Goal: Information Seeking & Learning: Get advice/opinions

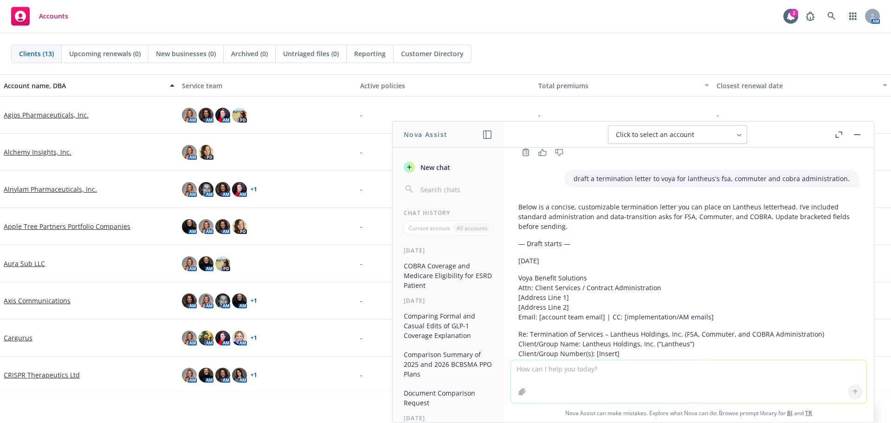
scroll to position [1237, 0]
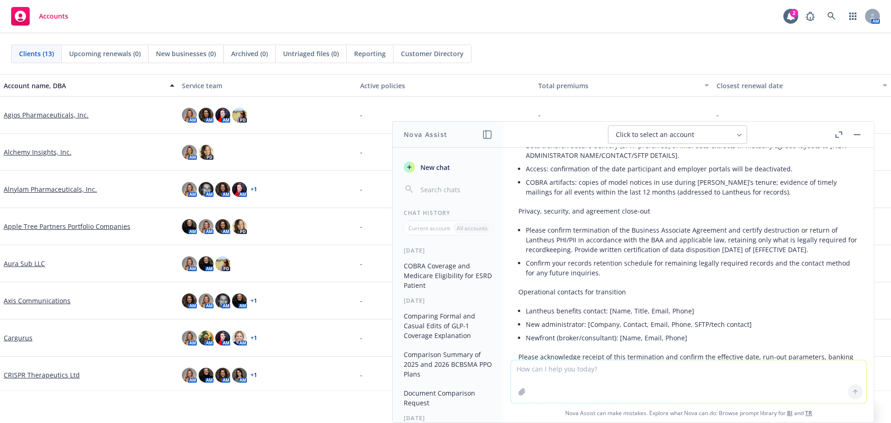
scroll to position [1609, 0]
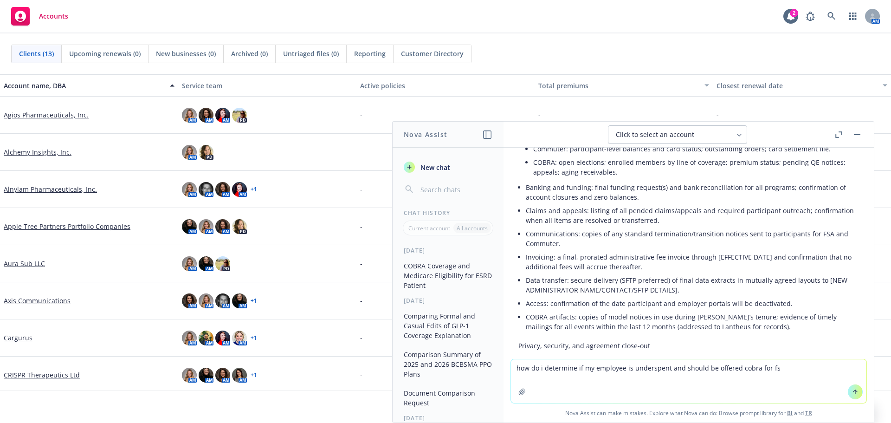
type textarea "how do i determine if my employee is underspent and should be offered cobra for…"
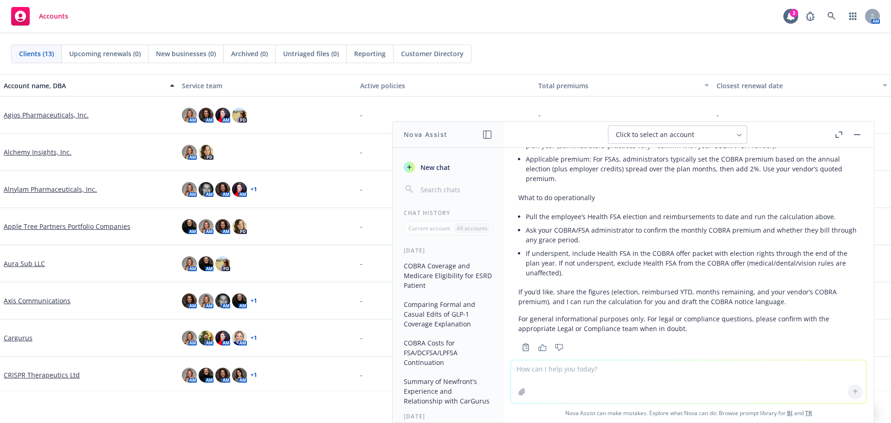
scroll to position [2656, 0]
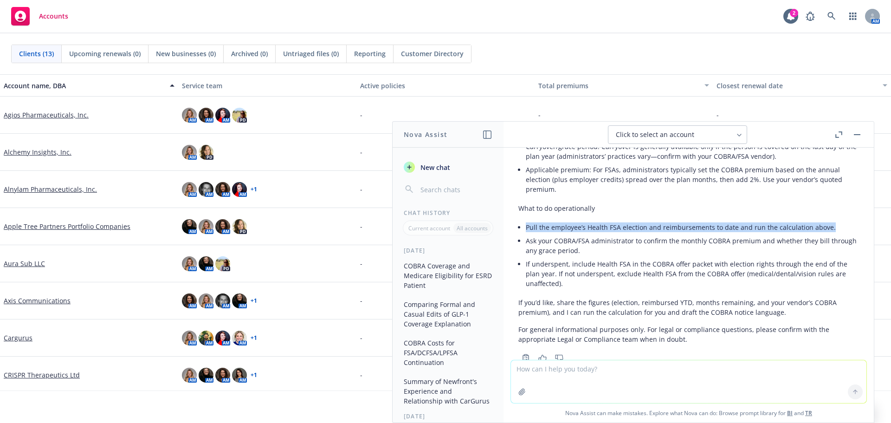
drag, startPoint x: 527, startPoint y: 248, endPoint x: 828, endPoint y: 239, distance: 300.5
click at [828, 239] on div "Here’s a simple way to determine whether you must offer COBRA for a Health FSA …" at bounding box center [689, 61] width 341 height 573
copy li "Pull the employee’s Health FSA election and reimbursements to date and run the …"
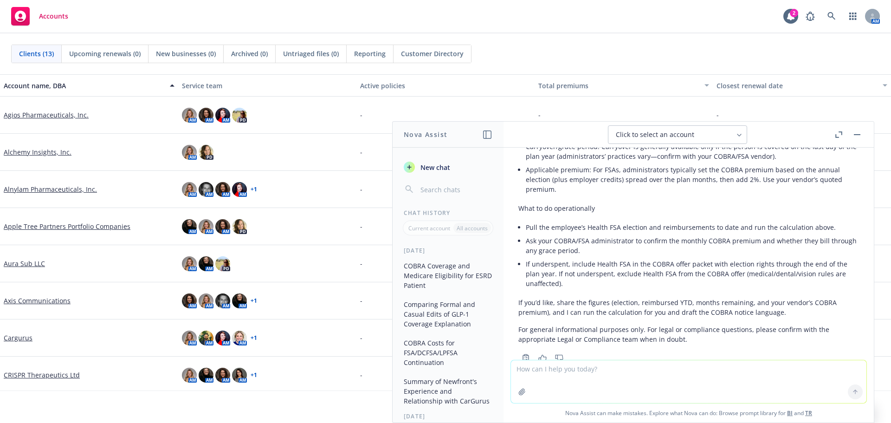
click at [605, 373] on textarea at bounding box center [689, 381] width 356 height 43
paste textarea "Hi Rob – in light of our conversation today re: compliance, wanted to share the…"
type textarea "rewrite: Hi Rob – in light of our conversation today re: compliance, wanted to …"
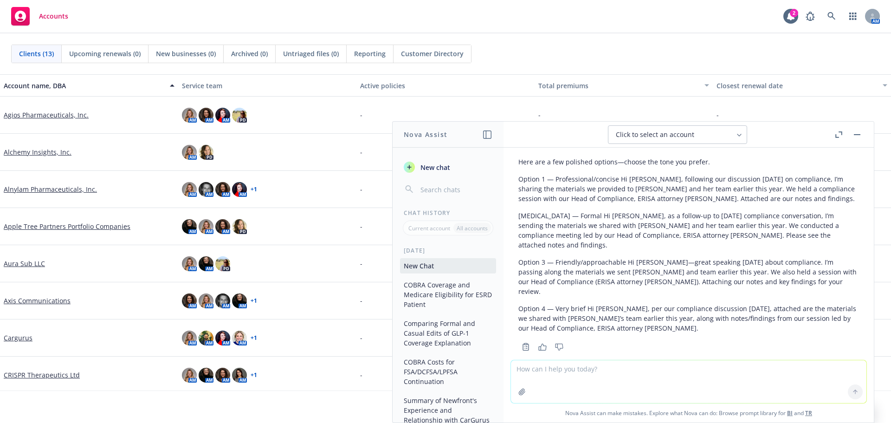
scroll to position [2942, 0]
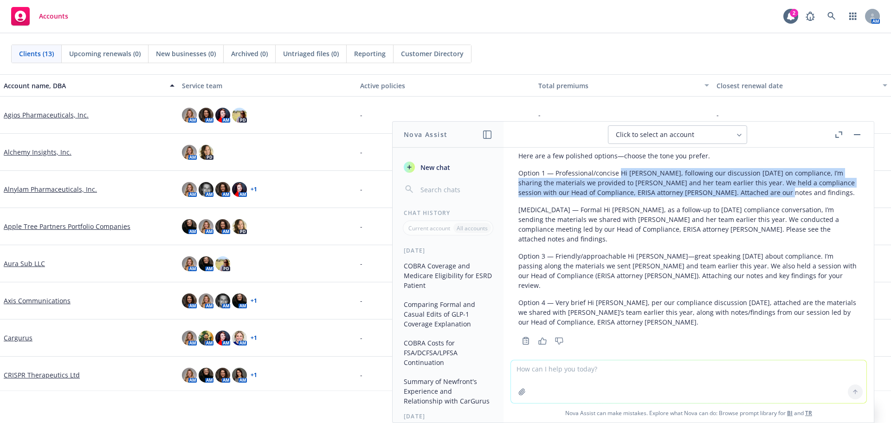
drag, startPoint x: 618, startPoint y: 182, endPoint x: 773, endPoint y: 208, distance: 157.1
click at [773, 208] on div "Here are a few polished options—choose the tone you prefer. Option 1 — Professi…" at bounding box center [689, 238] width 341 height 183
copy p "Hi Rob, following our discussion today on compliance, I’m sharing the materials…"
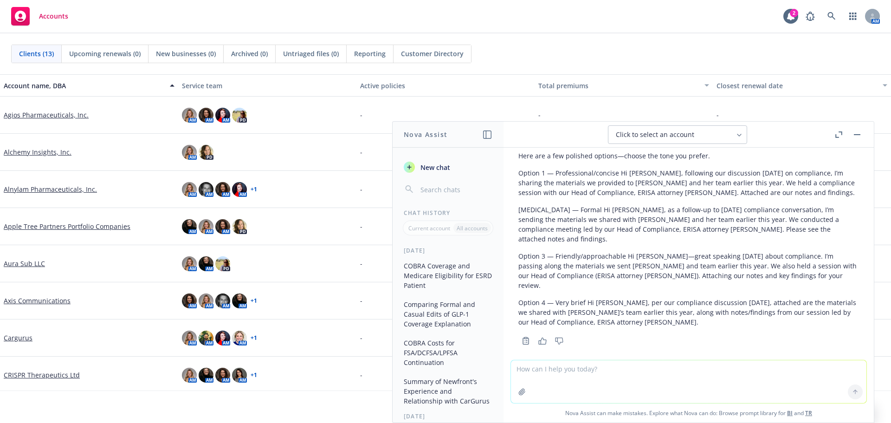
click at [597, 374] on textarea at bounding box center [689, 381] width 356 height 43
type textarea "does an employer offer cobra if they make a deposit to the fsa?"
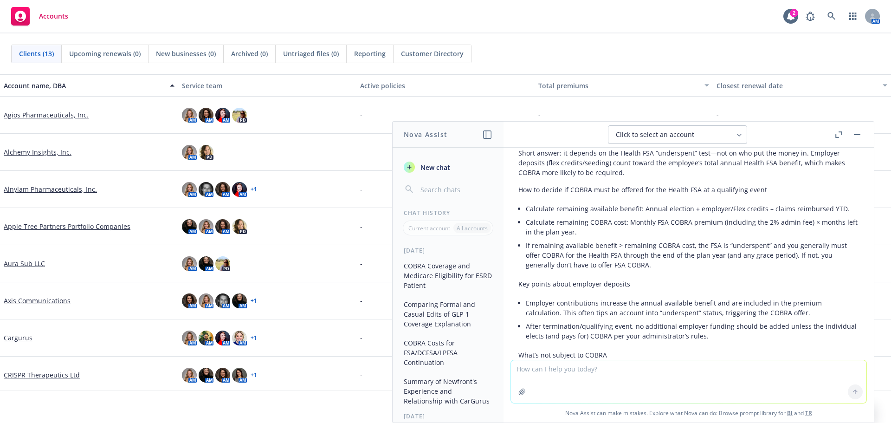
scroll to position [3200, 0]
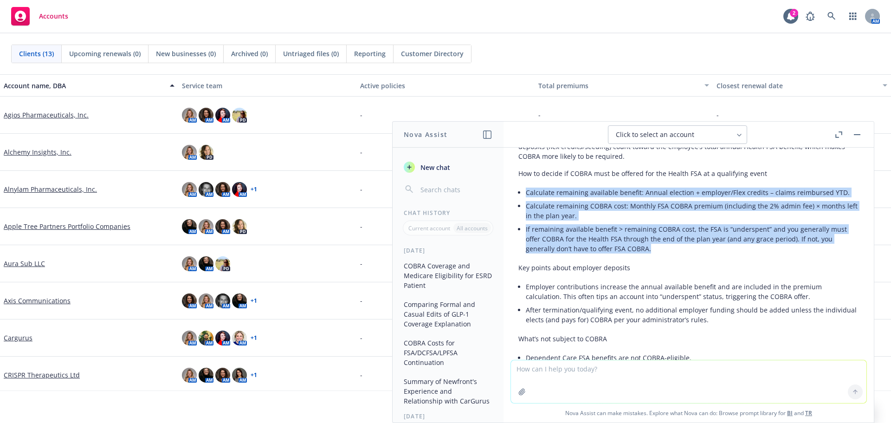
drag, startPoint x: 527, startPoint y: 183, endPoint x: 651, endPoint y: 243, distance: 138.3
click at [651, 243] on ul "Calculate remaining available benefit: Annual election + employer/Flex credits …" at bounding box center [692, 221] width 333 height 70
copy ul "Calculate remaining available benefit: Annual election + employer/Flex credits …"
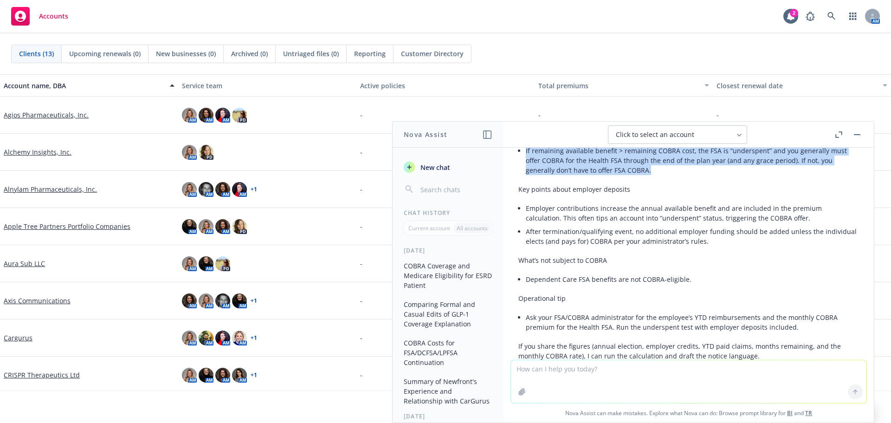
scroll to position [3293, 0]
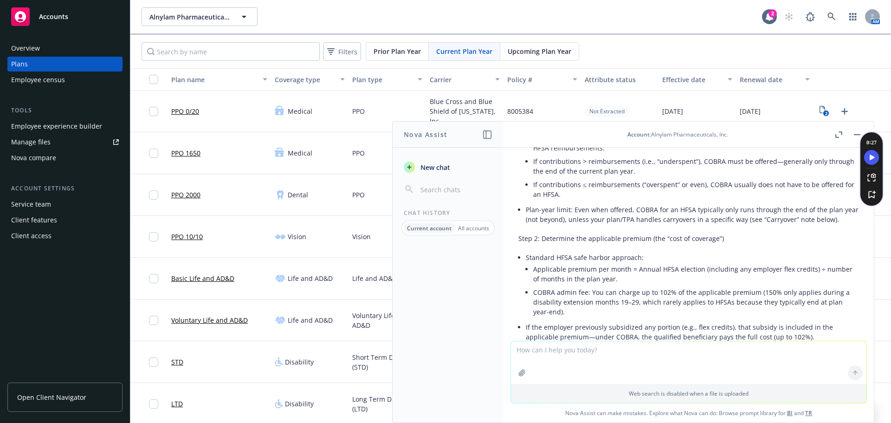
scroll to position [922, 0]
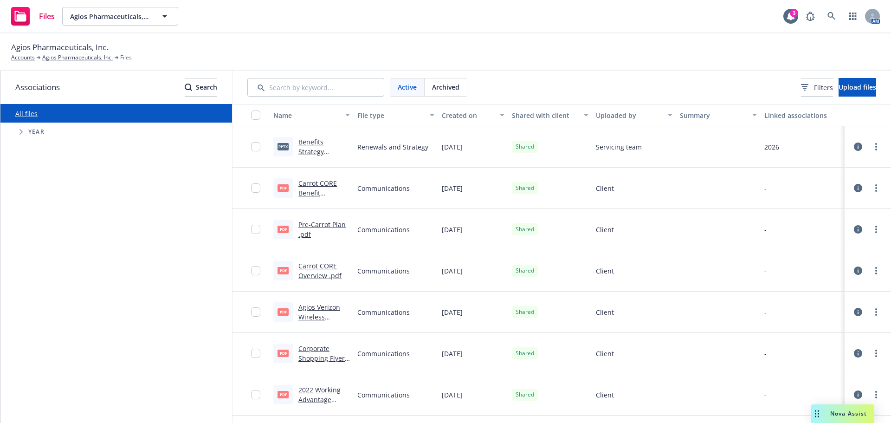
click at [830, 415] on div "Nova Assist" at bounding box center [849, 413] width 52 height 8
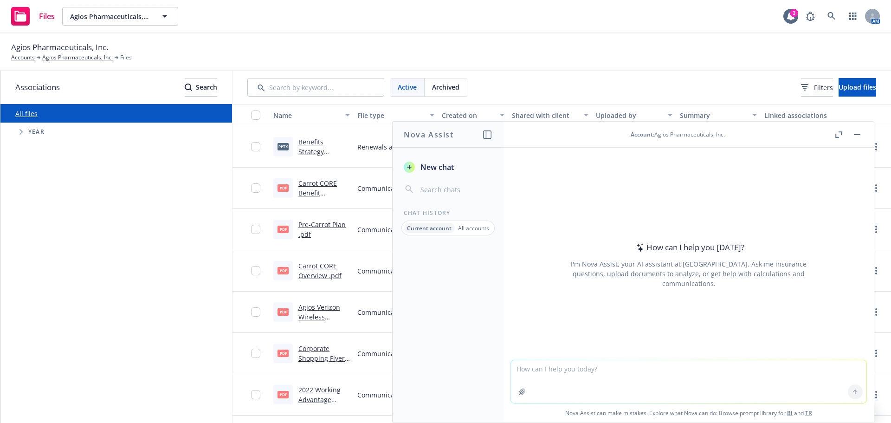
click at [651, 382] on textarea at bounding box center [689, 381] width 356 height 43
type textarea "does newfront have a blog on required annual notices"
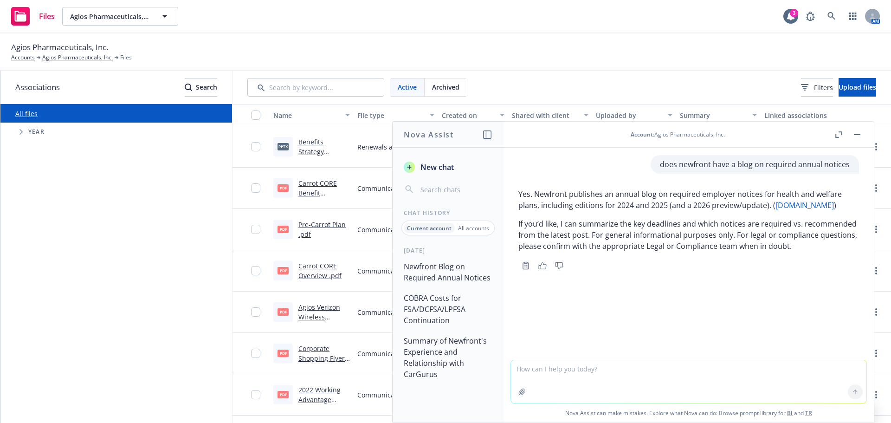
click at [786, 207] on link "newfront.com" at bounding box center [805, 205] width 58 height 10
click at [533, 367] on textarea at bounding box center [689, 381] width 356 height 43
type textarea "does the PFML notice to employees change every year"
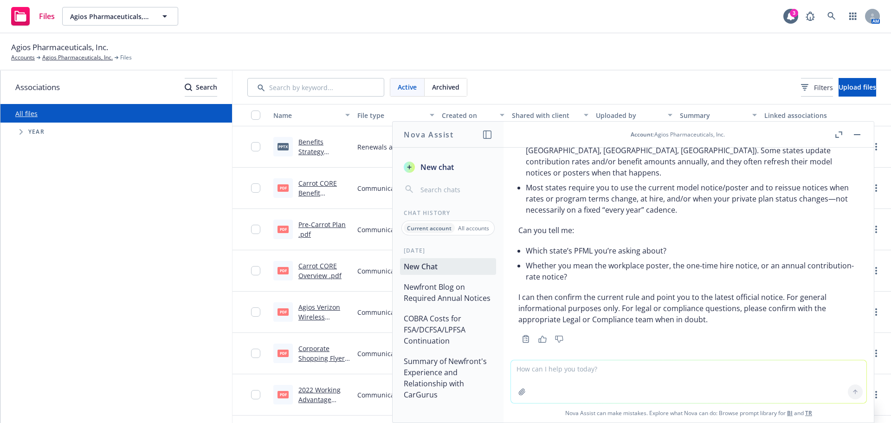
scroll to position [211, 0]
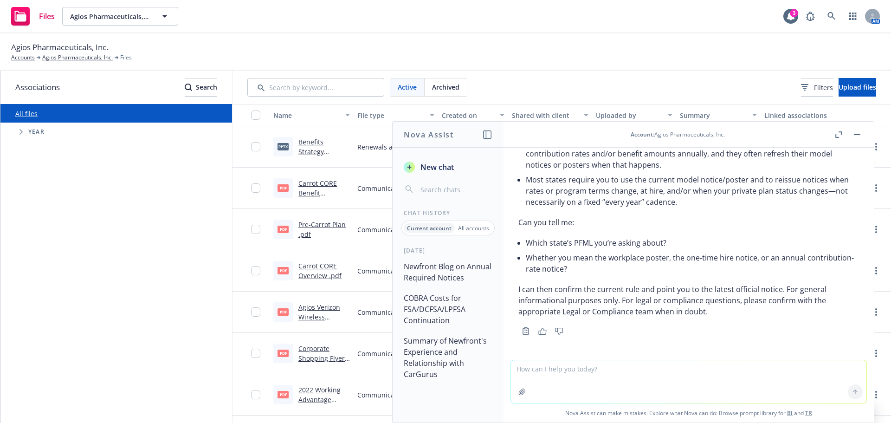
click at [615, 377] on textarea at bounding box center [689, 381] width 356 height 43
type textarea "MA"
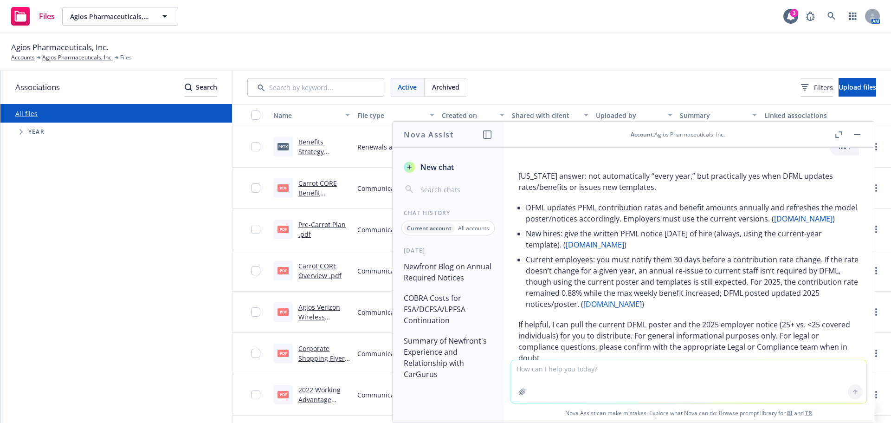
scroll to position [469, 0]
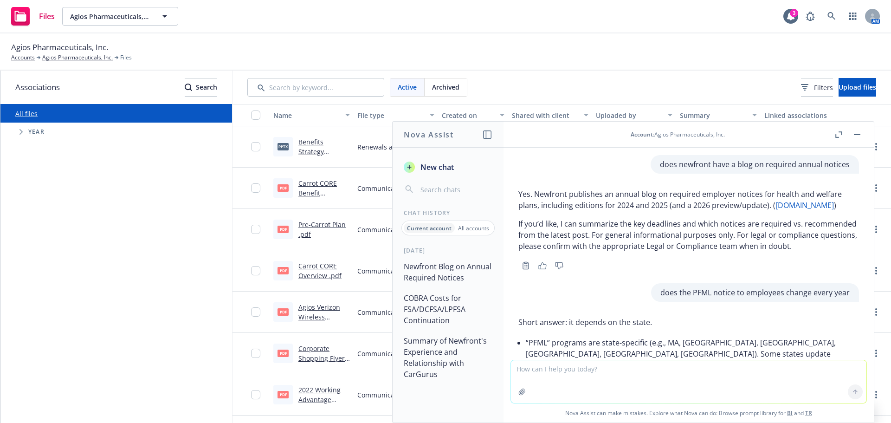
scroll to position [469, 0]
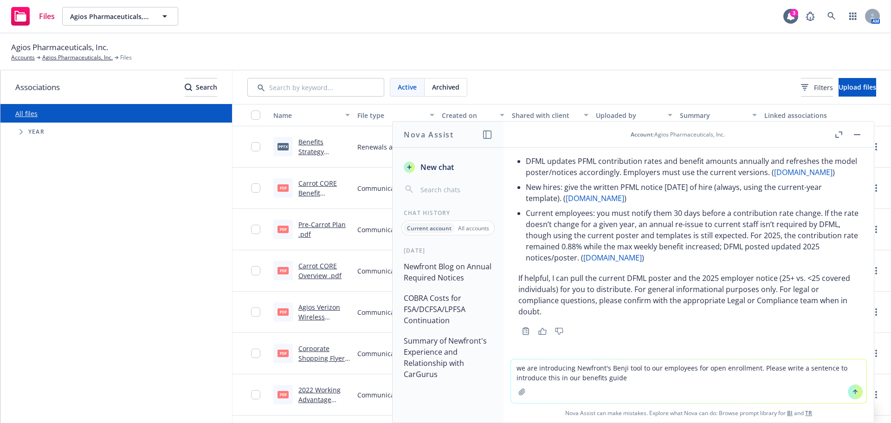
type textarea "we are introducing Newfront's Benji tool to our employees for open enrollment. …"
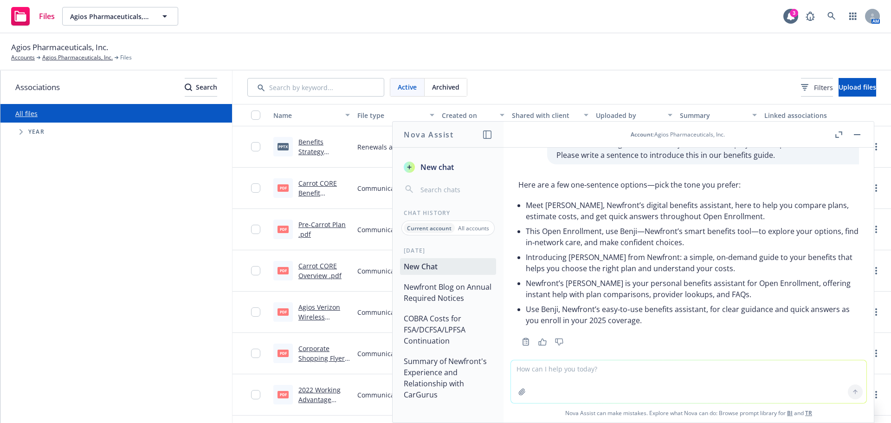
scroll to position [694, 0]
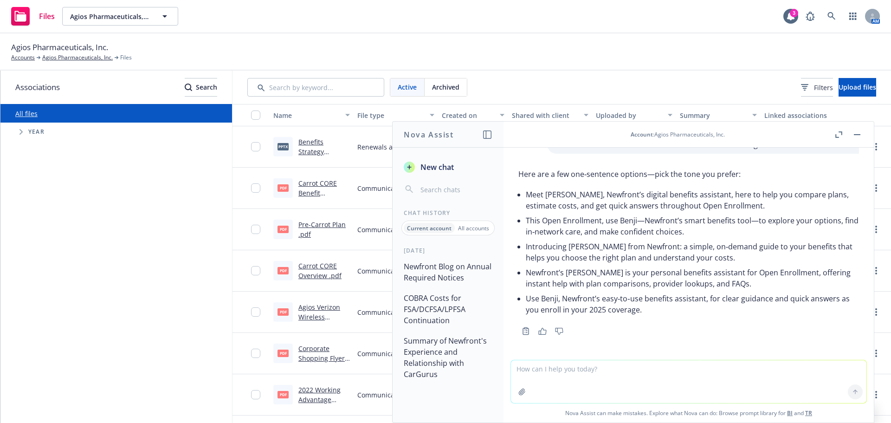
click at [698, 260] on li "Introducing [PERSON_NAME] from Newfront: a simple, on‑demand guide to your bene…" at bounding box center [692, 252] width 333 height 26
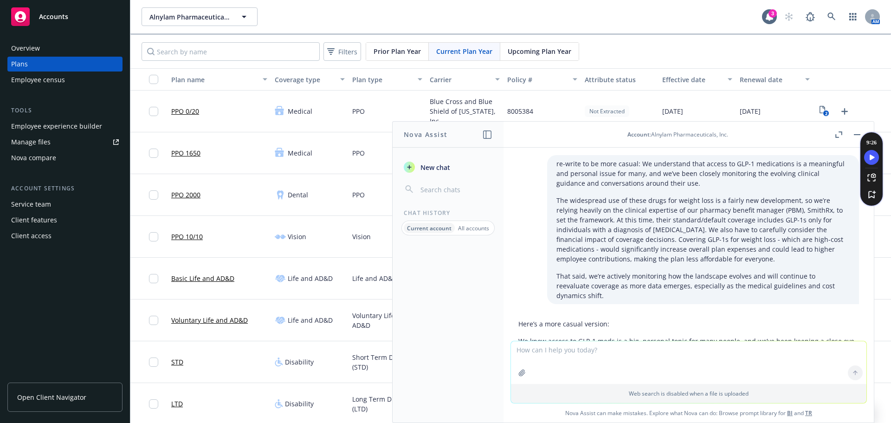
click at [513, 395] on div "Web search is disabled when a file is uploaded" at bounding box center [689, 393] width 356 height 19
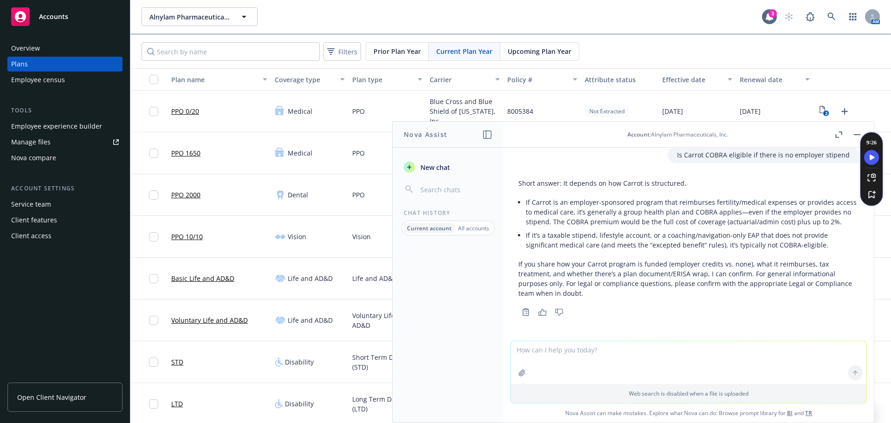
click at [546, 354] on textarea at bounding box center [689, 362] width 356 height 43
paste textarea "Lore-Ipsumd Sitame Consect adi Elitsed do Eiusmodt Inci ut Labo-Etdolo Magnaa E…"
type textarea "we're introducing this benefit at our company. condense this wording into an in…"
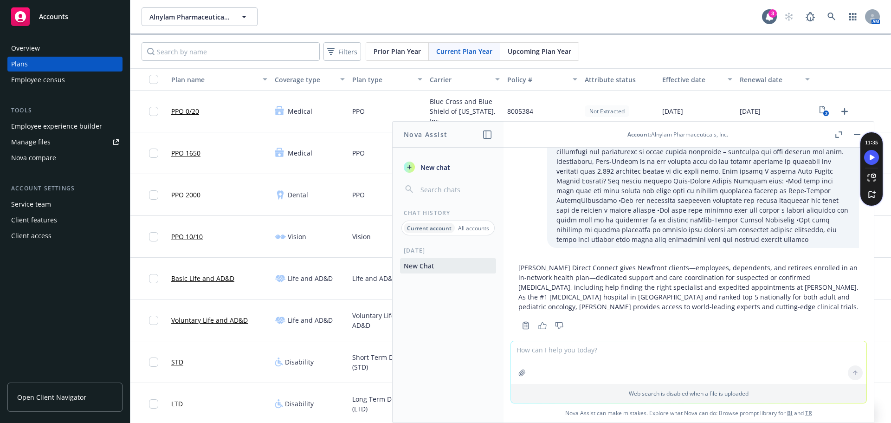
scroll to position [1979, 0]
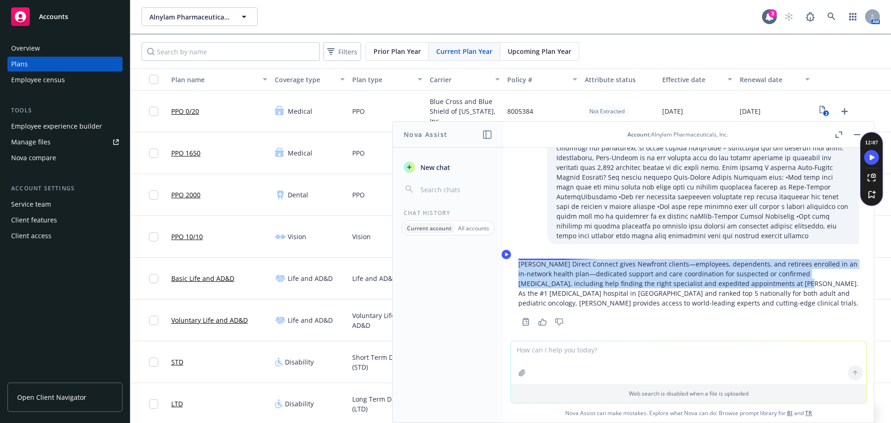
drag, startPoint x: 780, startPoint y: 275, endPoint x: 521, endPoint y: 256, distance: 259.8
click at [521, 259] on p "[PERSON_NAME] Direct Connect gives Newfront clients—employees, dependents, and …" at bounding box center [689, 283] width 341 height 49
copy p "[PERSON_NAME] Direct Connect gives Newfront clients—employees, dependents, and …"
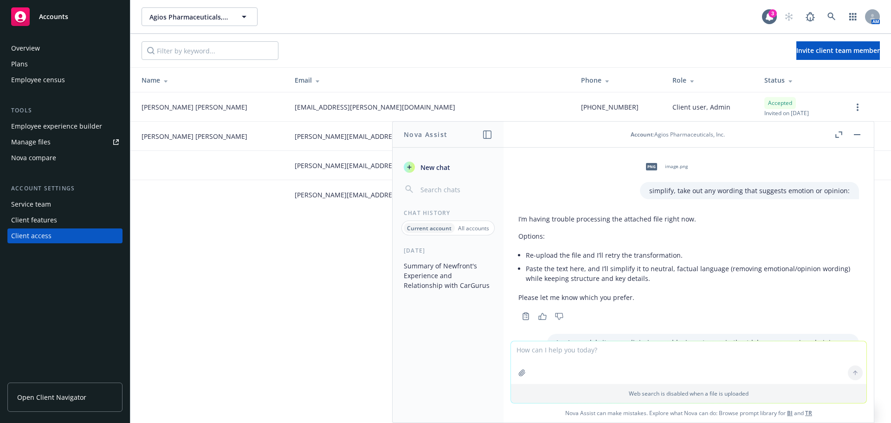
scroll to position [875, 0]
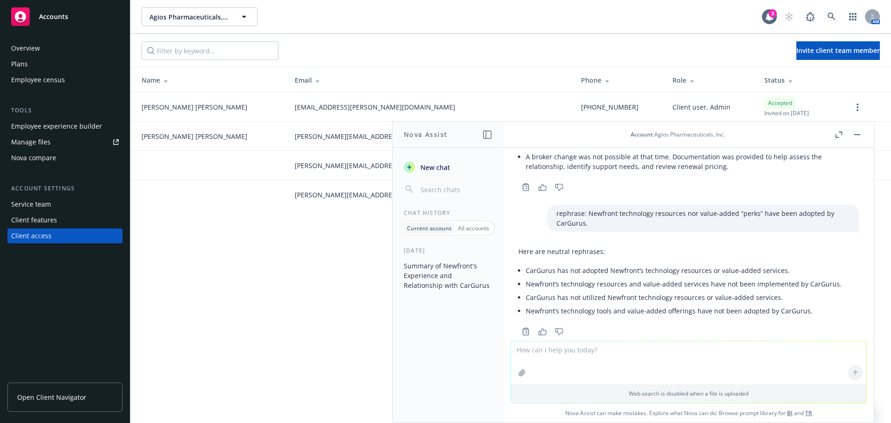
click at [552, 371] on textarea at bounding box center [689, 362] width 356 height 43
click at [546, 351] on textarea at bounding box center [689, 362] width 356 height 43
paste textarea "Virtual Obesity Clinic that is in-network with major carriers $200 registration…"
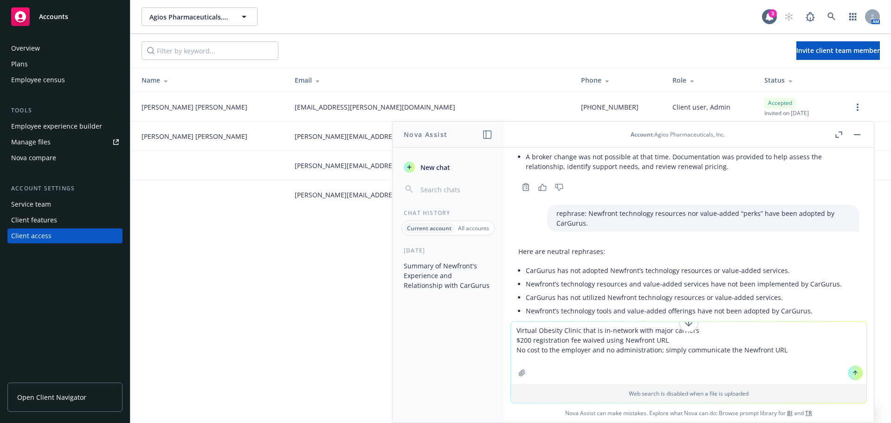
type textarea "Virtual Obesity Clinic that is in-network with major carriers $200 registration…"
click at [790, 353] on textarea "Virtual Obesity Clinic that is in-network with major carriers $200 registration…" at bounding box center [689, 353] width 356 height 62
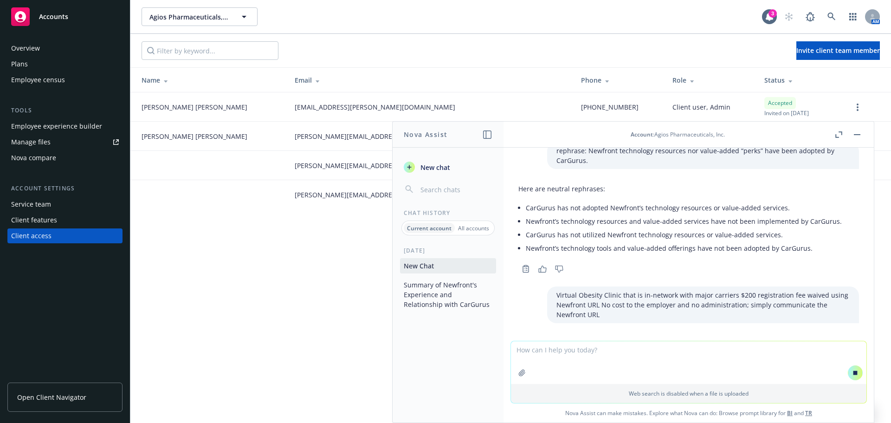
scroll to position [882, 0]
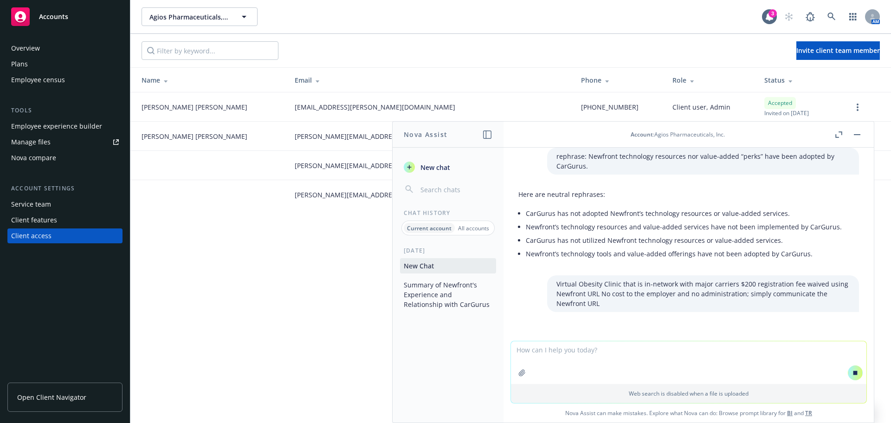
paste textarea "Tracking tools, educational resources, and messaging with nutritionists EE resp…"
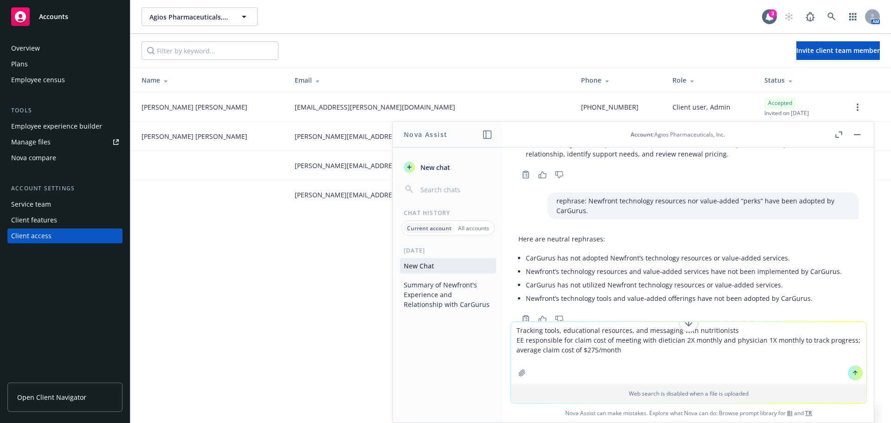
scroll to position [1035, 0]
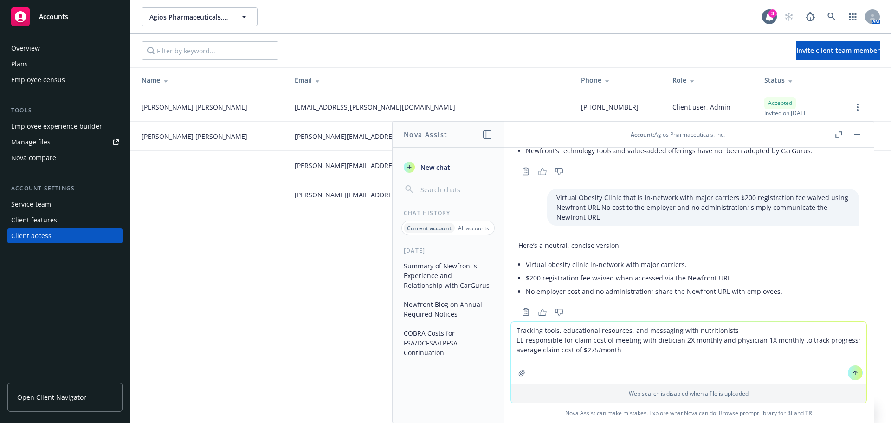
click at [625, 354] on textarea "Tracking tools, educational resources, and messaging with nutritionists EE resp…" at bounding box center [689, 353] width 356 height 62
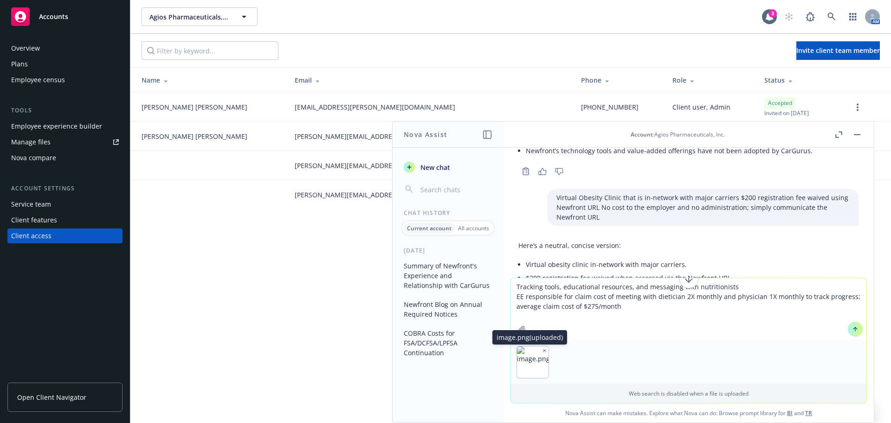
click at [542, 353] on button "button" at bounding box center [544, 350] width 6 height 6
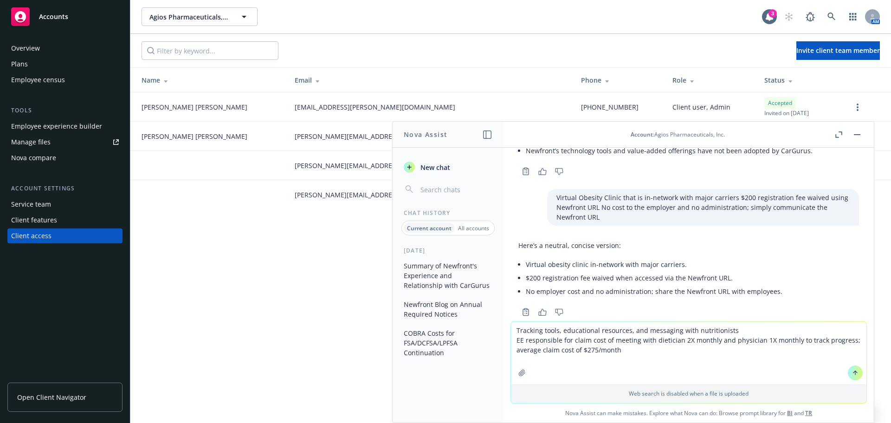
paste textarea "Physicians can prescribe FDA approved GLP-1’s. Help guide employee to lowest co…"
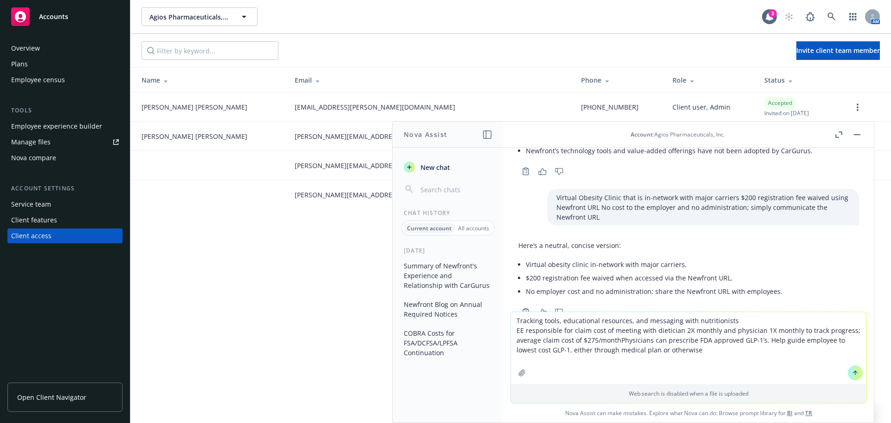
click at [615, 339] on textarea "Tracking tools, educational resources, and messaging with nutritionists EE resp…" at bounding box center [689, 348] width 356 height 72
drag, startPoint x: 674, startPoint y: 347, endPoint x: 682, endPoint y: 351, distance: 9.1
click at [676, 348] on textarea "Tracking tools, educational resources, and messaging with nutritionists EE resp…" at bounding box center [689, 348] width 356 height 72
click at [511, 321] on textarea "Tracking tools, educational resources, and messaging with nutritionists EE resp…" at bounding box center [689, 348] width 356 height 72
type textarea "summarize plan and introduce to employees in one or two sentences. Tracking too…"
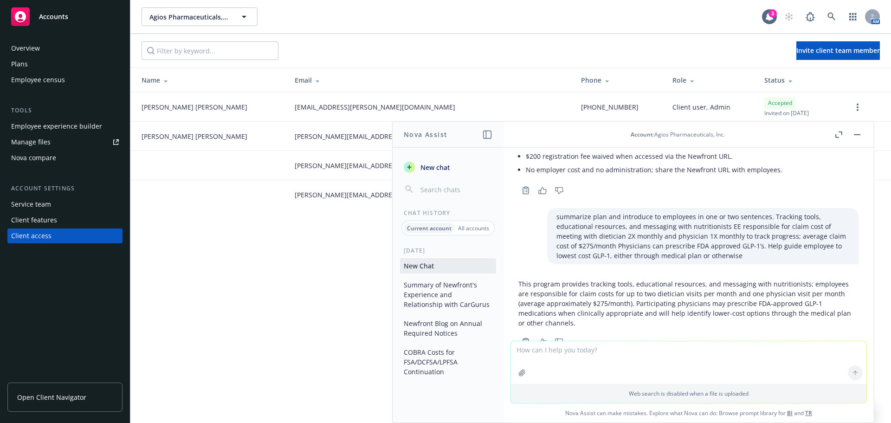
scroll to position [1167, 0]
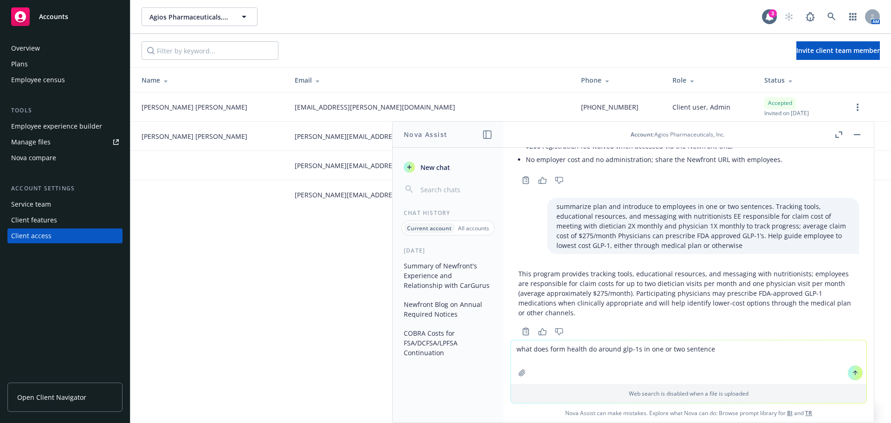
type textarea "what does form health do around glp-1s in one or two sentences"
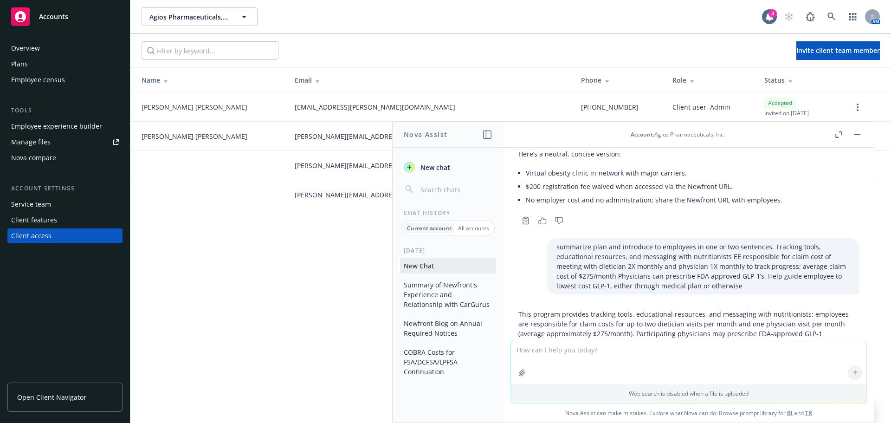
scroll to position [1270, 0]
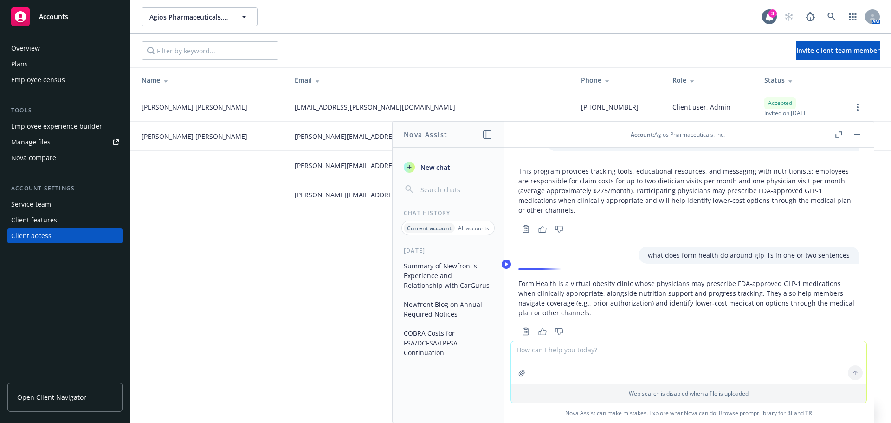
click at [511, 270] on button "Speechify Inline player play button" at bounding box center [506, 266] width 13 height 13
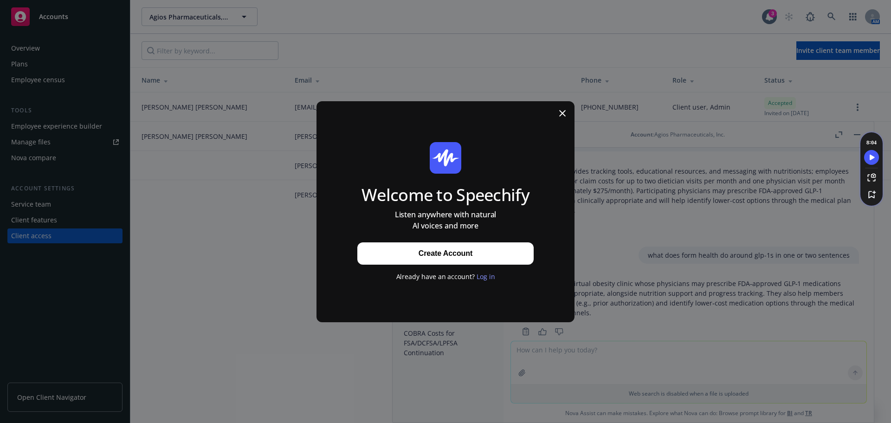
click at [567, 115] on div at bounding box center [563, 114] width 24 height 26
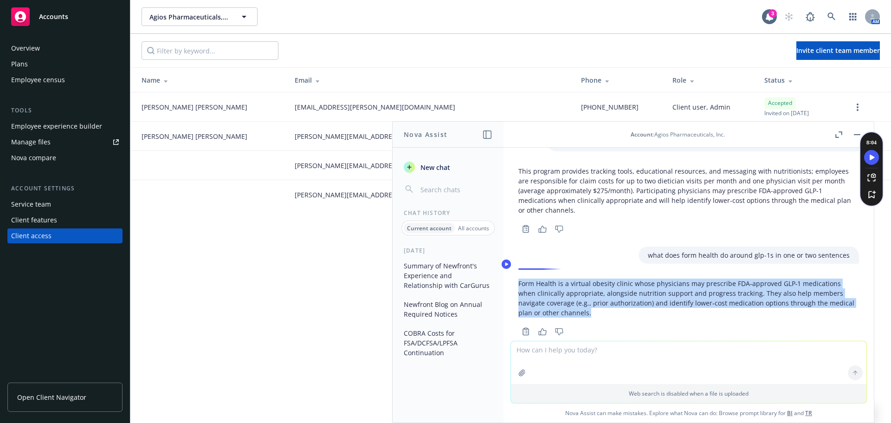
drag, startPoint x: 598, startPoint y: 292, endPoint x: 517, endPoint y: 266, distance: 85.2
click at [517, 275] on div "Form Health is a virtual obesity clinic whose physicians may prescribe FDA‑appr…" at bounding box center [689, 306] width 356 height 63
copy p "Form Health is a virtual obesity clinic whose physicians may prescribe FDA‑appr…"
click at [600, 352] on textarea at bounding box center [689, 362] width 356 height 43
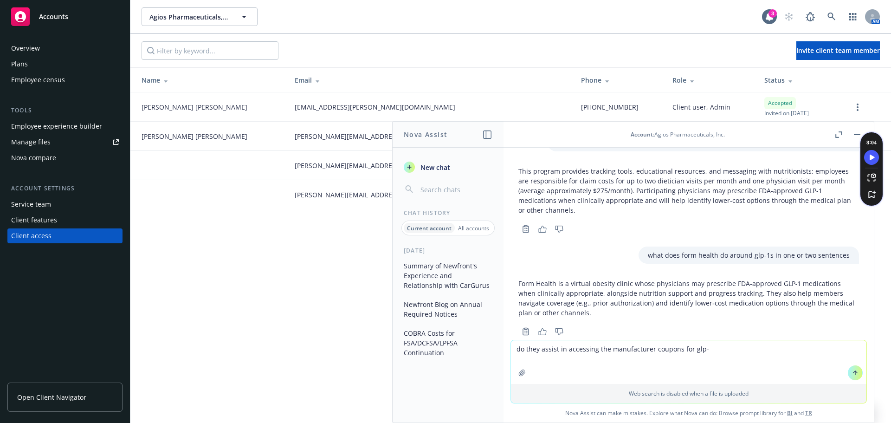
type textarea "do they assist in accessing the manufacturer coupons for glp-1"
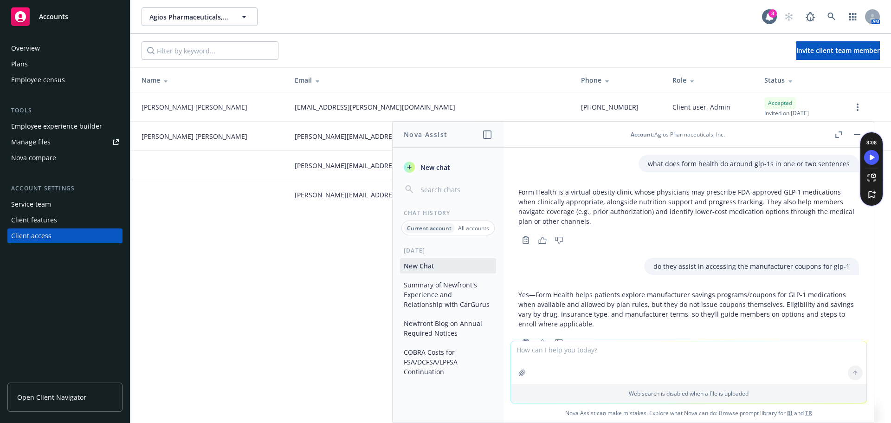
scroll to position [1372, 0]
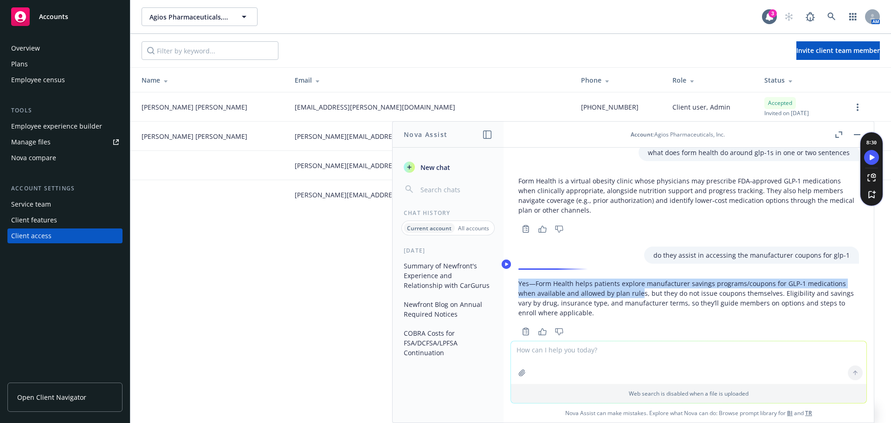
drag, startPoint x: 641, startPoint y: 275, endPoint x: 516, endPoint y: 264, distance: 125.4
click at [516, 275] on div "Yes—Form Health helps patients explore manufacturer savings programs/coupons fo…" at bounding box center [689, 306] width 356 height 63
copy p "Yes—Form Health helps patients explore manufacturer savings programs/coupons fo…"
